Goal: Task Accomplishment & Management: Use online tool/utility

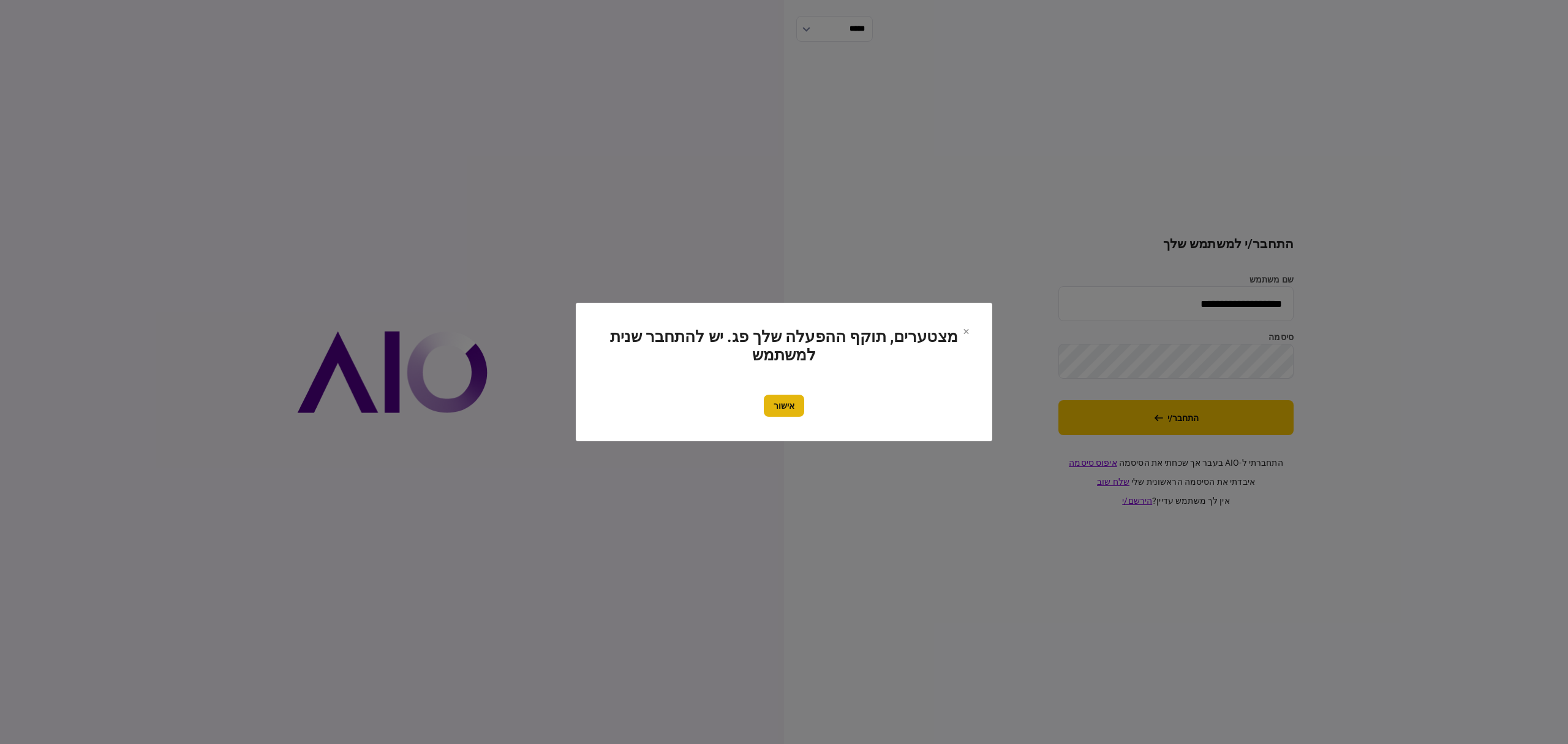
click at [790, 410] on button "אישור" at bounding box center [784, 406] width 41 height 22
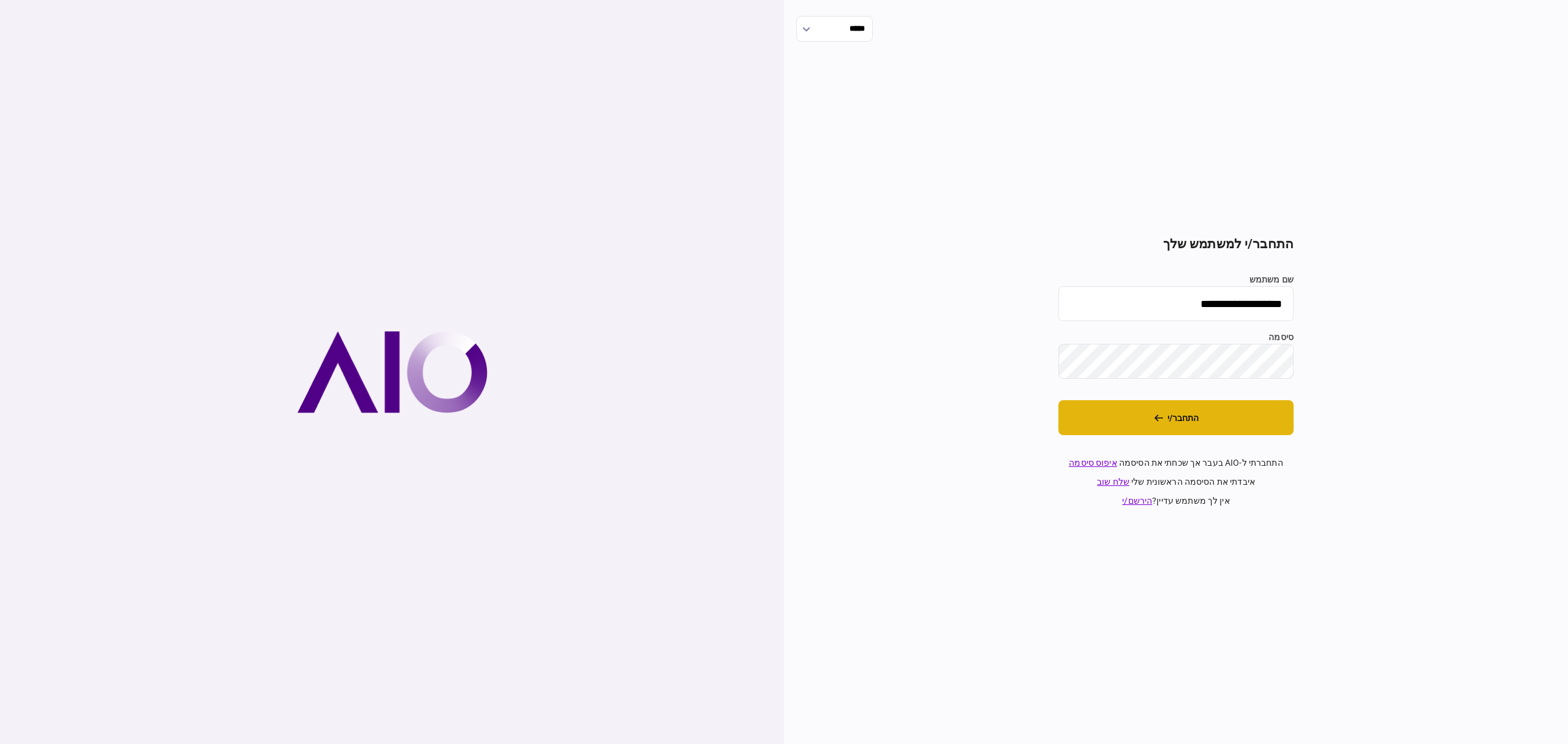
click at [1250, 433] on button "התחבר/י" at bounding box center [1176, 417] width 235 height 35
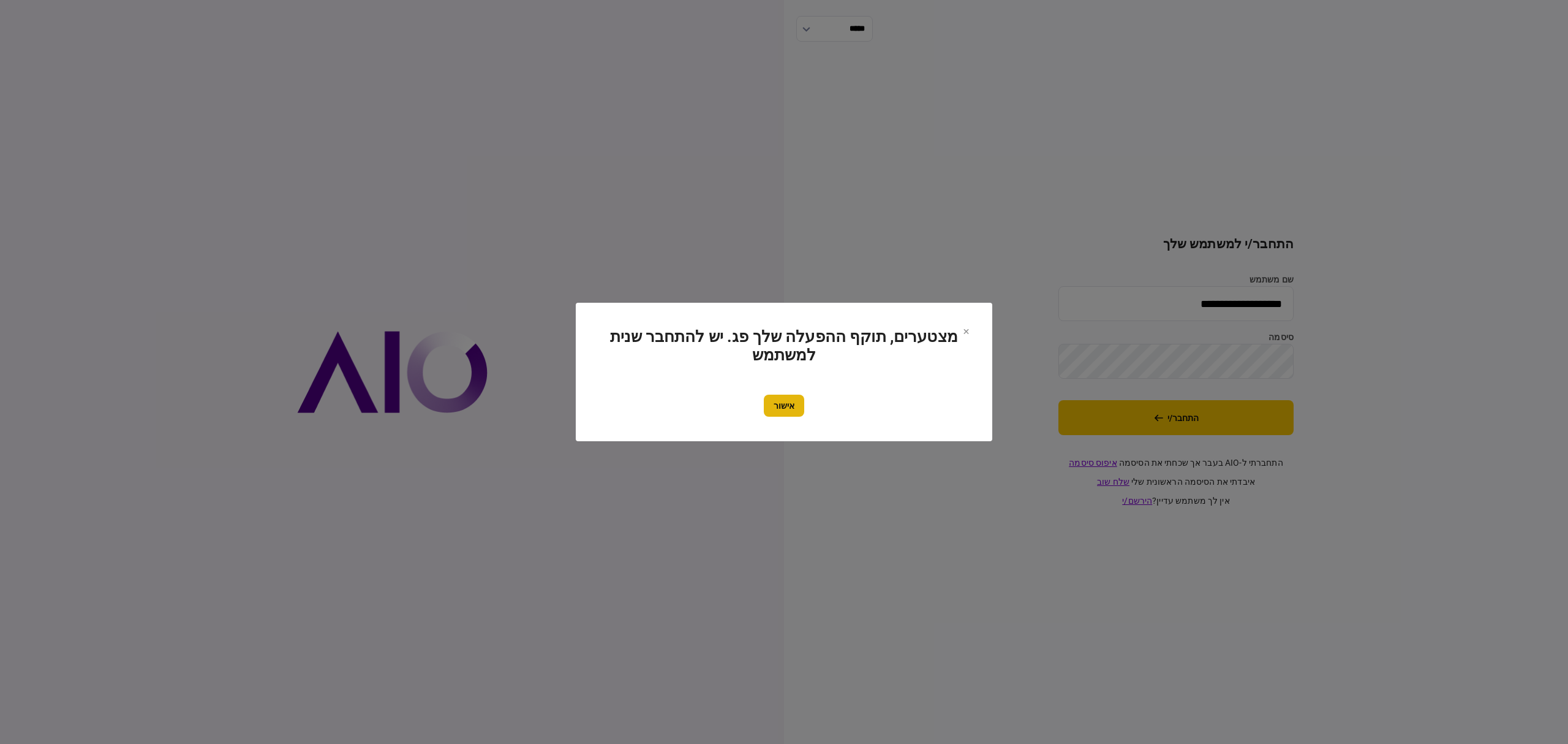
click at [792, 408] on button "אישור" at bounding box center [784, 406] width 41 height 22
